Goal: Check status: Check status

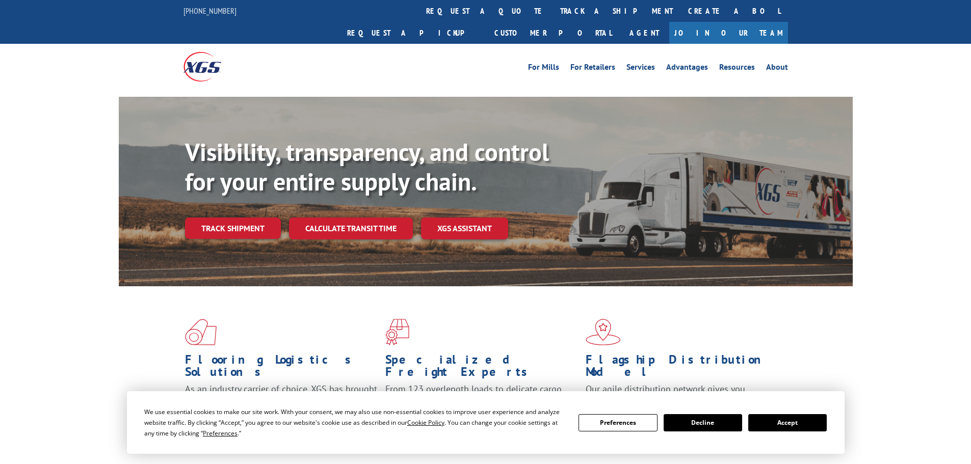
click at [810, 431] on button "Accept" at bounding box center [787, 422] width 79 height 17
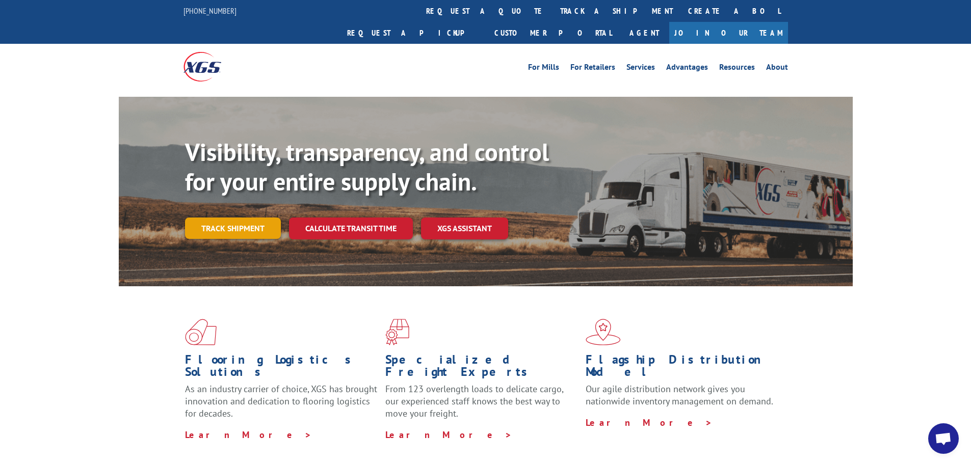
click at [243, 218] on link "Track shipment" at bounding box center [233, 228] width 96 height 21
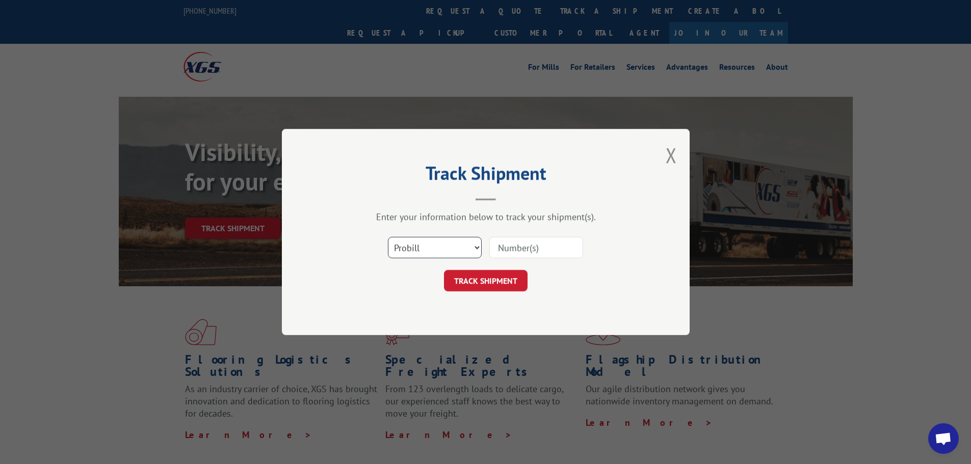
click at [432, 246] on select "Select category... Probill BOL PO" at bounding box center [435, 247] width 94 height 21
select select "po"
click at [388, 237] on select "Select category... Probill BOL PO" at bounding box center [435, 247] width 94 height 21
click at [536, 246] on input at bounding box center [536, 247] width 94 height 21
paste input "04523028"
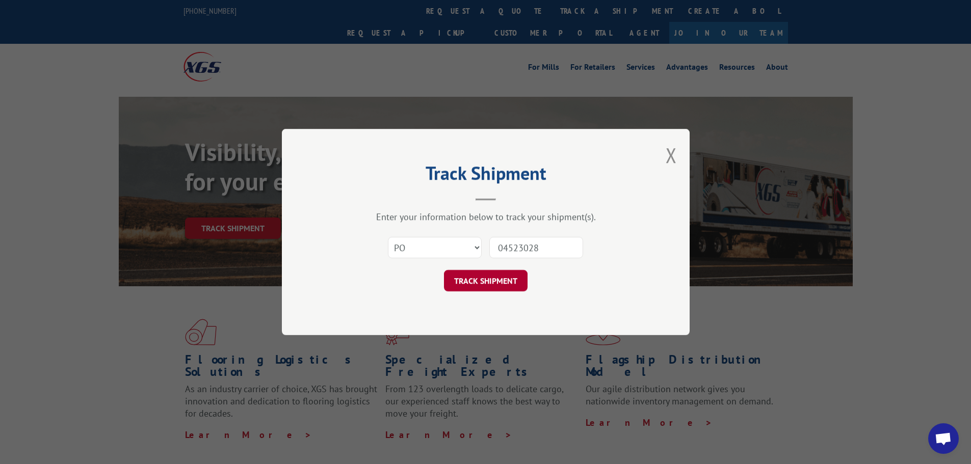
type input "04523028"
click at [468, 285] on button "TRACK SHIPMENT" at bounding box center [486, 280] width 84 height 21
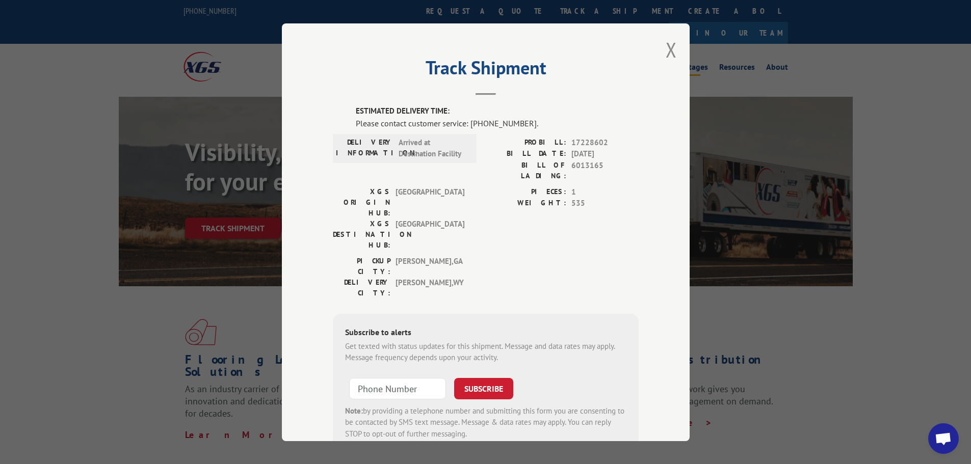
click at [670, 51] on button "Close modal" at bounding box center [671, 49] width 11 height 27
